Goal: Task Accomplishment & Management: Manage account settings

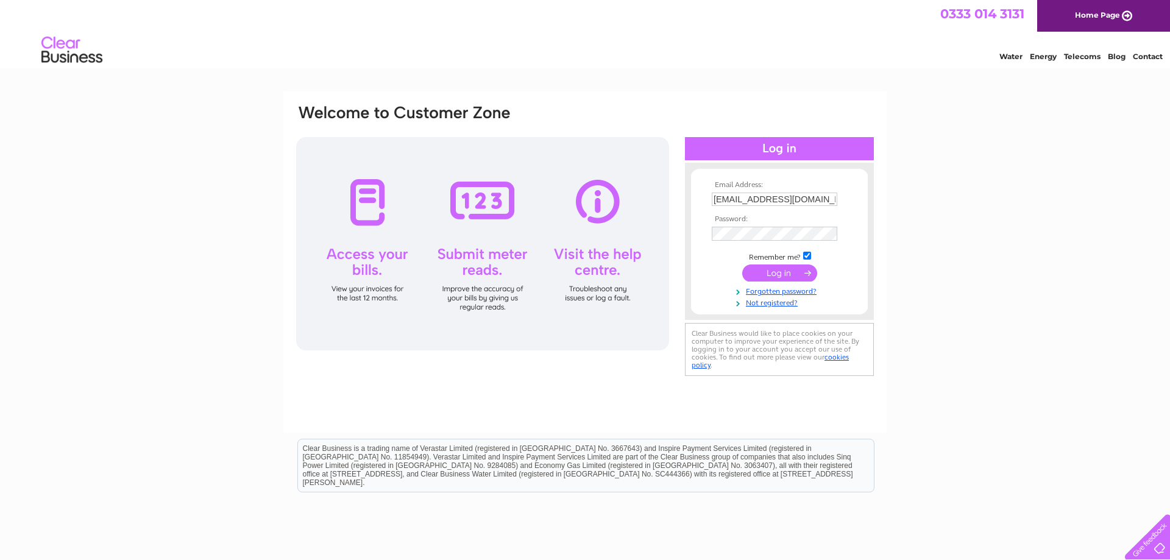
click at [790, 271] on input "submit" at bounding box center [779, 273] width 75 height 17
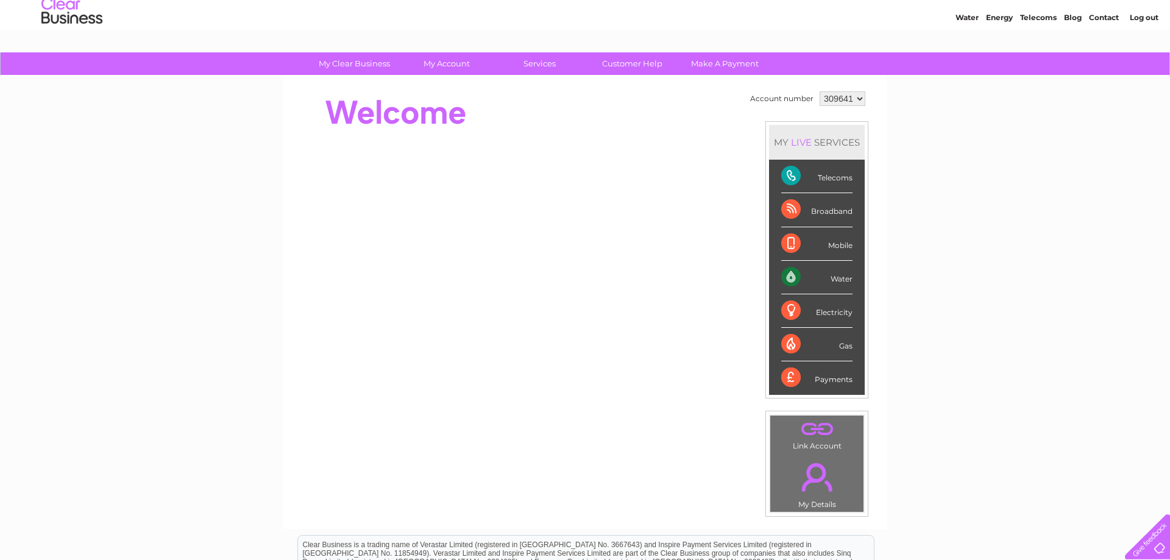
scroll to position [38, 0]
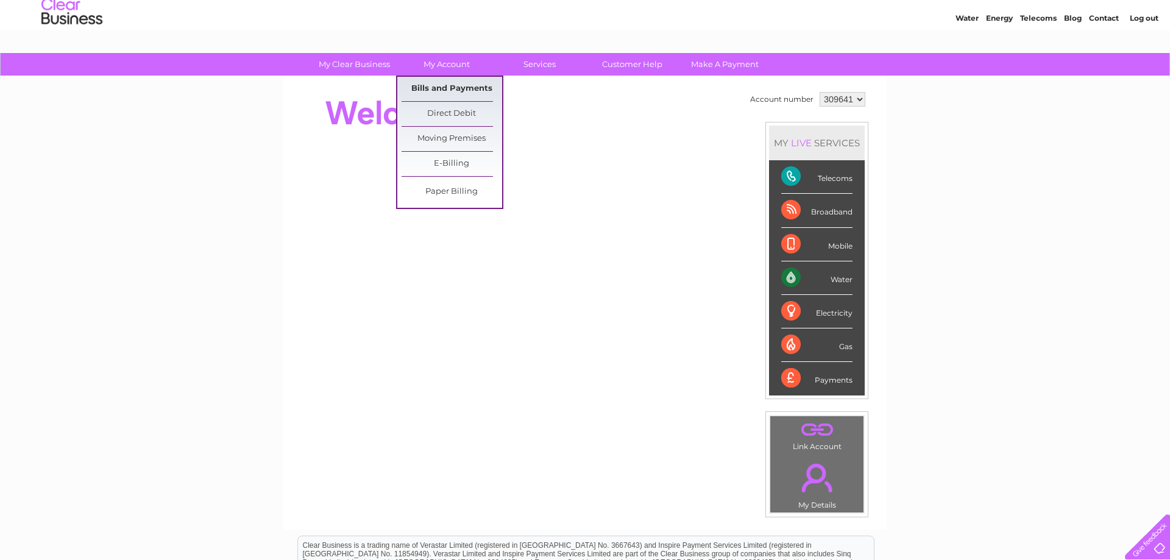
click at [449, 88] on link "Bills and Payments" at bounding box center [452, 89] width 101 height 24
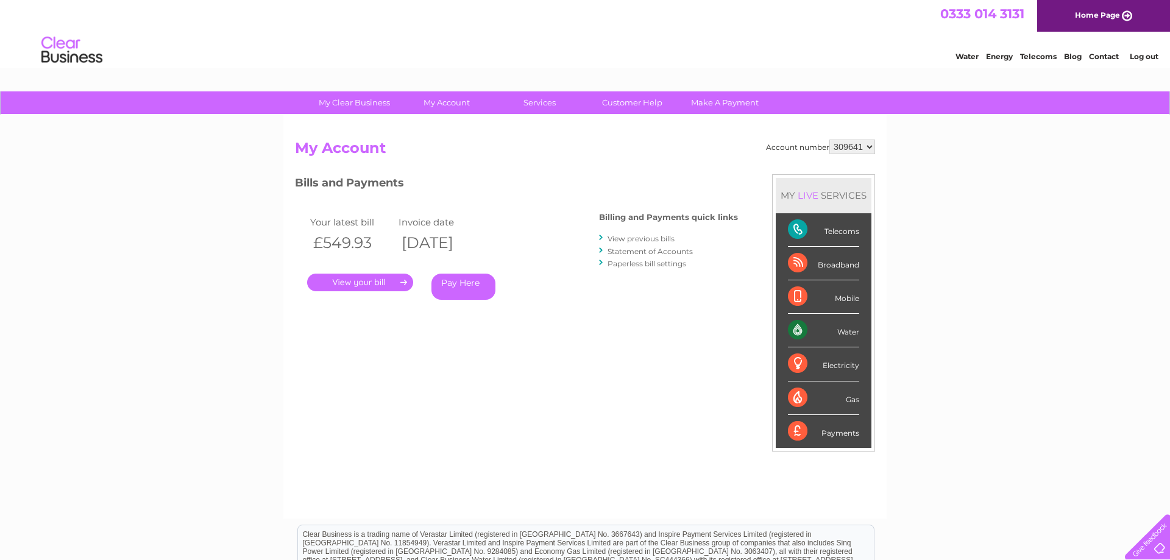
click at [369, 284] on link "." at bounding box center [360, 283] width 106 height 18
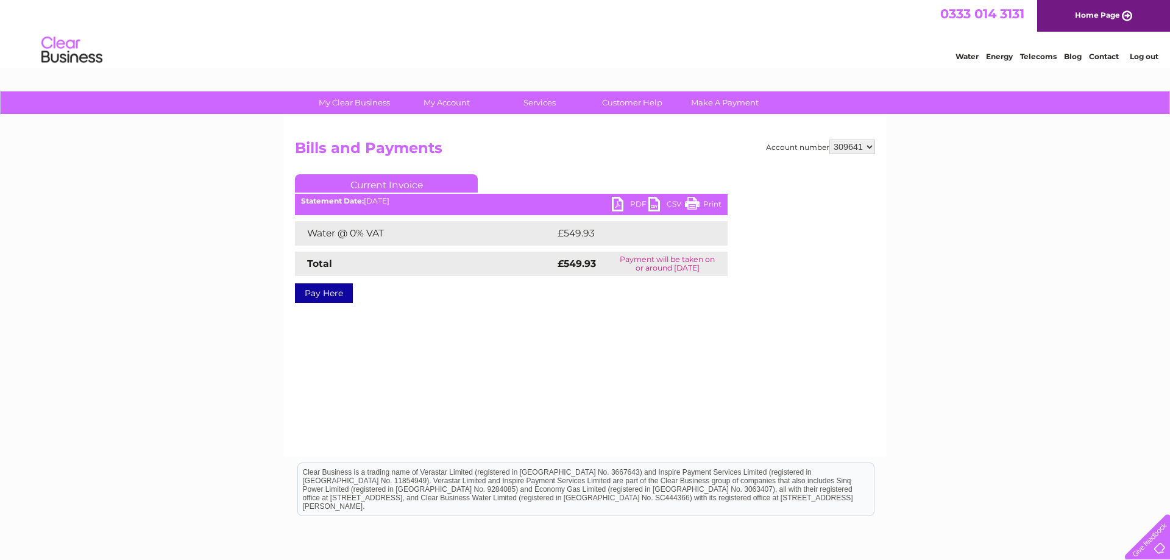
click at [616, 203] on link "PDF" at bounding box center [630, 206] width 37 height 18
